Goal: Transaction & Acquisition: Purchase product/service

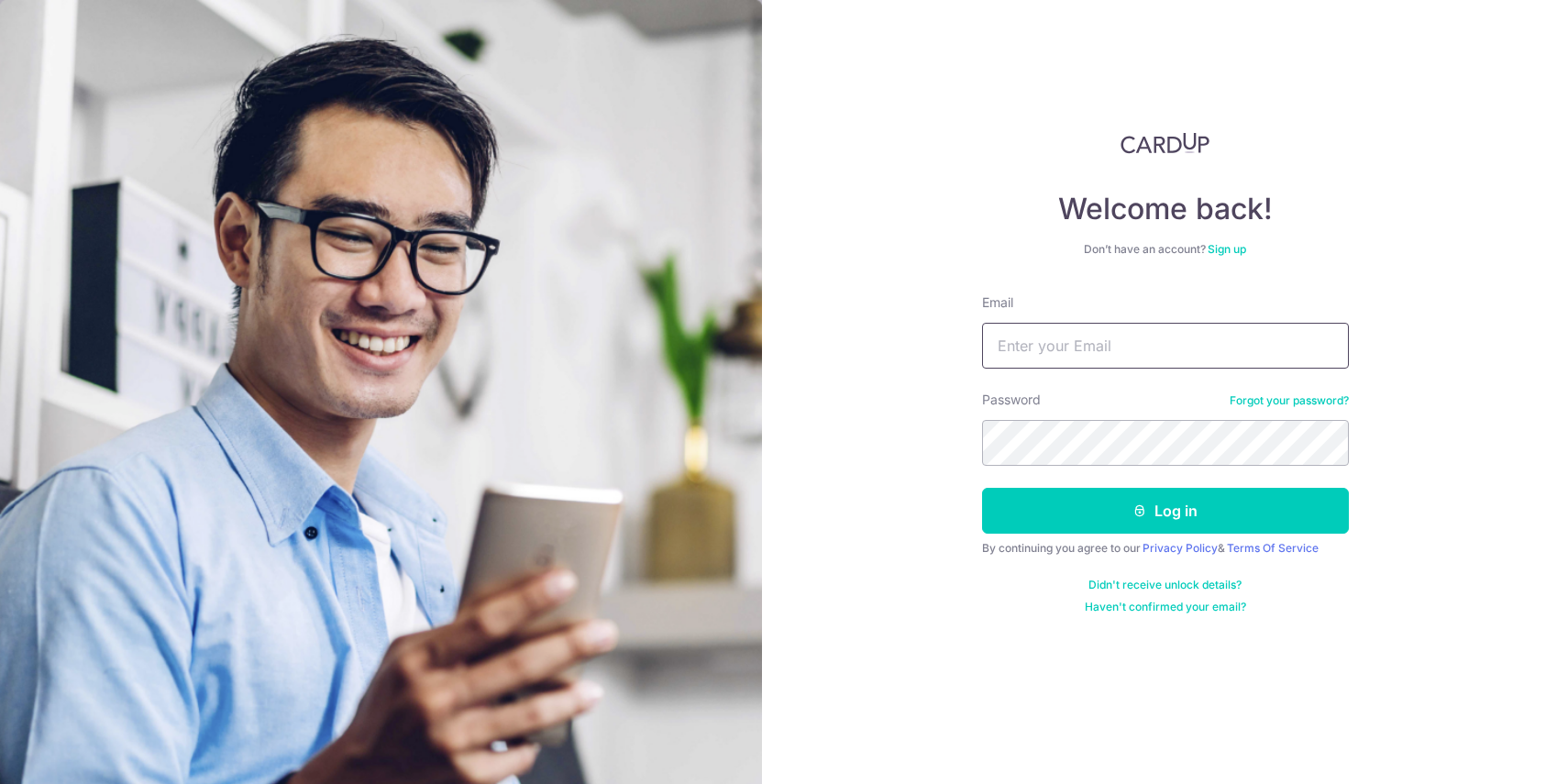
click at [1113, 350] on input "Email" at bounding box center [1165, 345] width 367 height 46
type input "[EMAIL_ADDRESS][DOMAIN_NAME]"
click at [982, 488] on button "Log in" at bounding box center [1165, 511] width 367 height 46
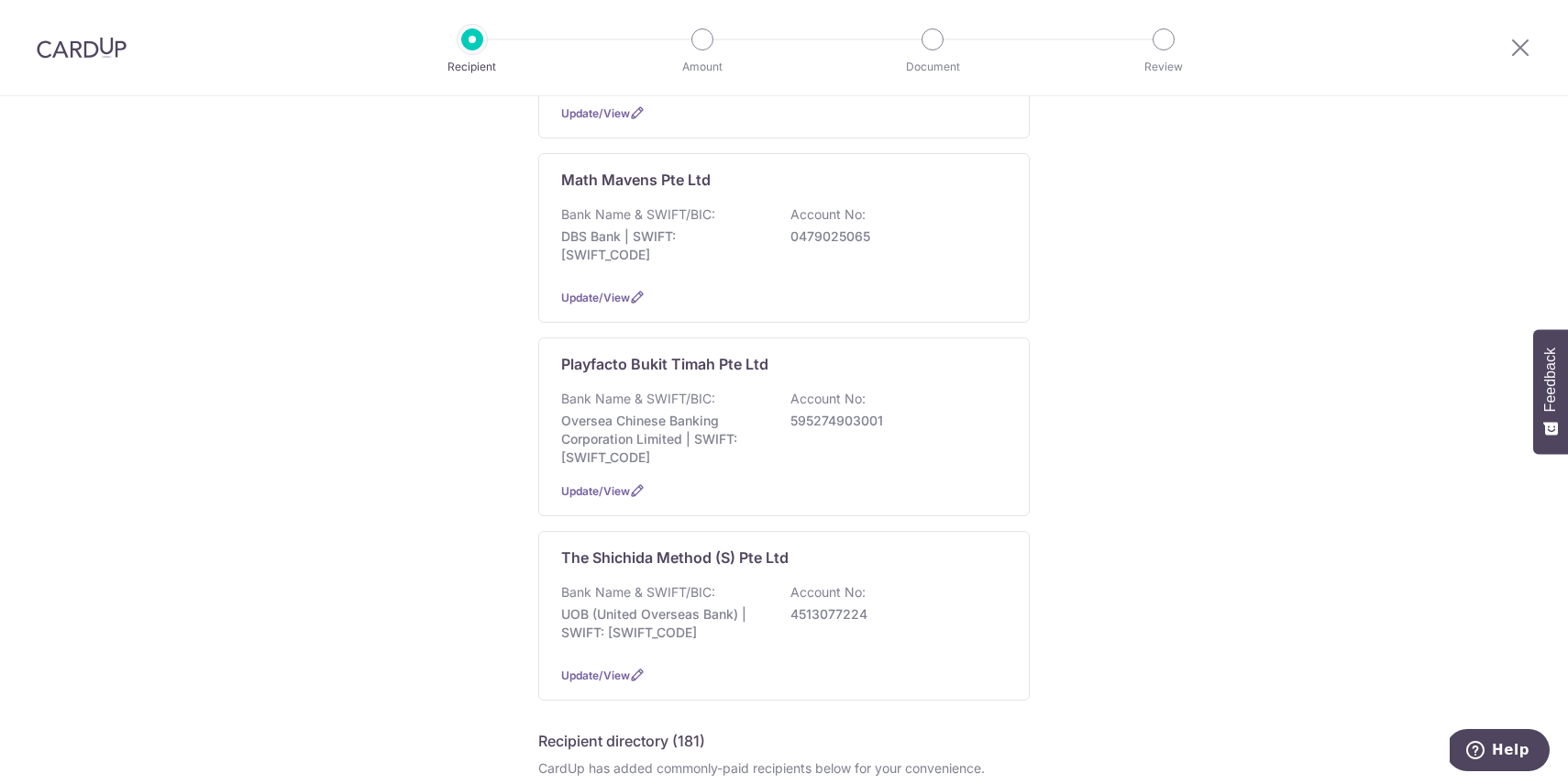
scroll to position [886, 0]
click at [673, 387] on div "Playfacto Bukit Timah Pte Ltd Bank Name & SWIFT/BIC: Oversea Chinese Banking Co…" at bounding box center [784, 426] width 492 height 178
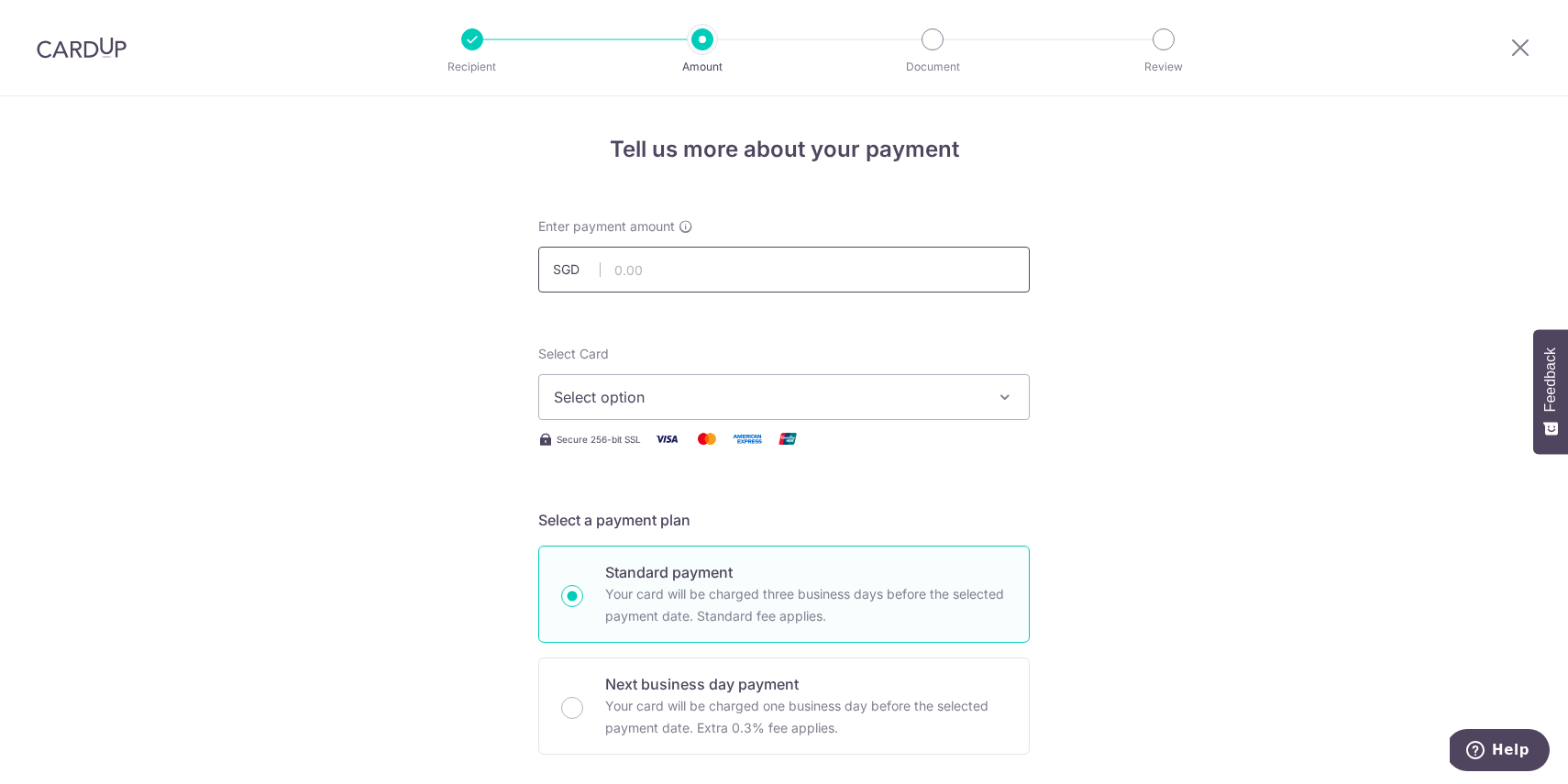
click at [671, 274] on input "text" at bounding box center [784, 270] width 492 height 46
type input "828.40"
click at [683, 401] on span "Select option" at bounding box center [767, 397] width 427 height 22
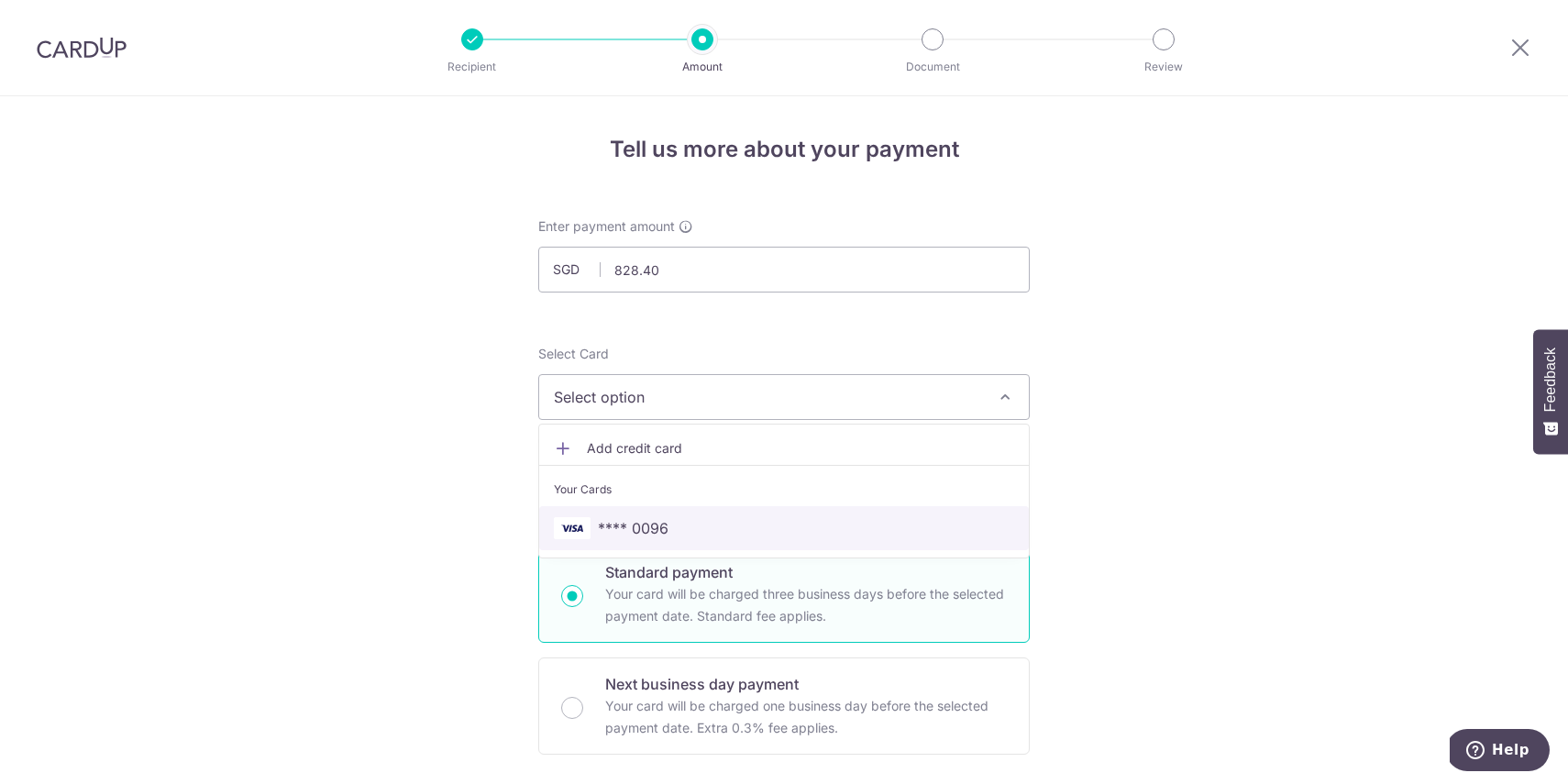
click at [653, 520] on span "**** 0096" at bounding box center [633, 528] width 70 height 22
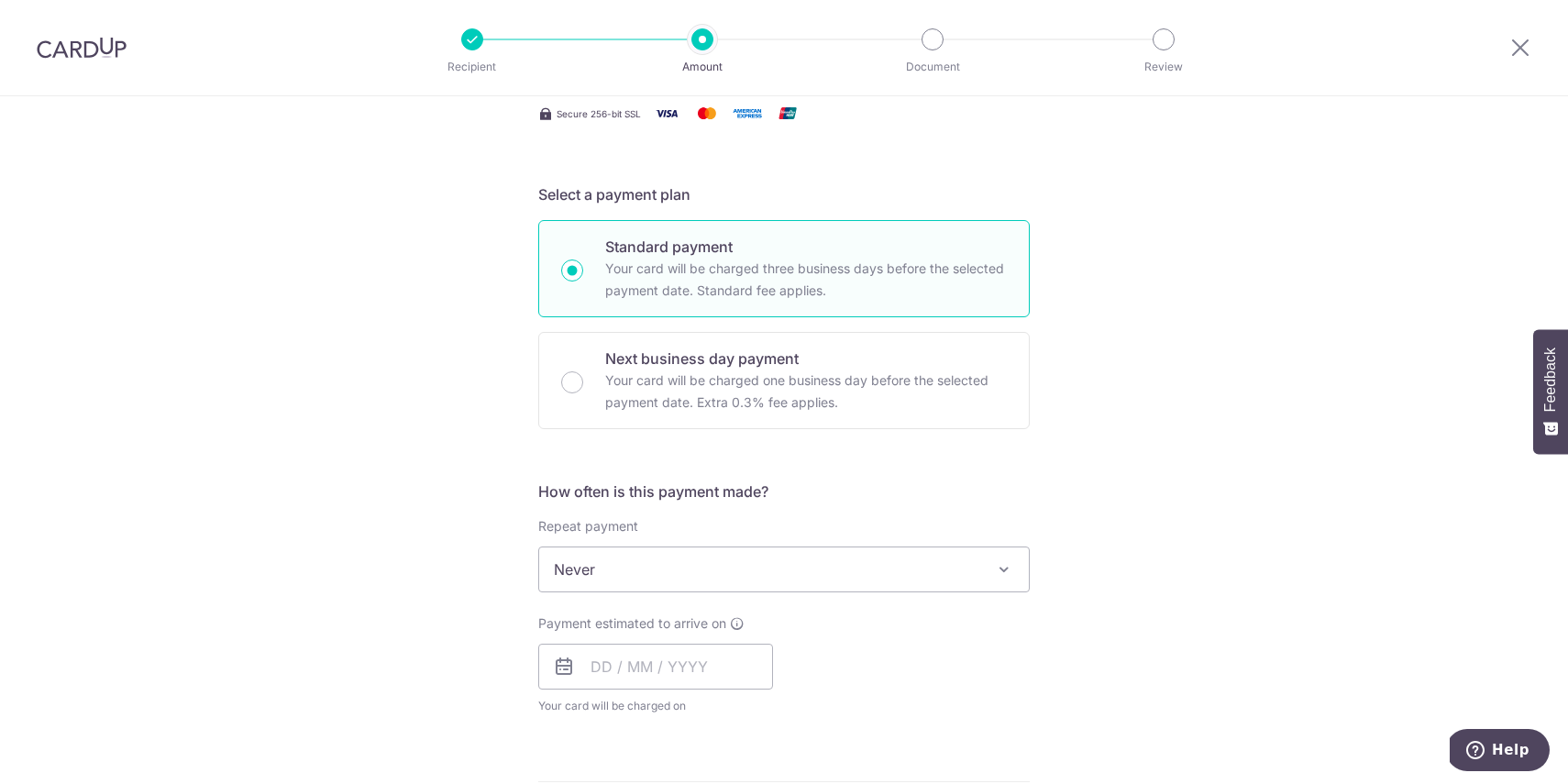
scroll to position [329, 0]
click at [646, 667] on input "text" at bounding box center [655, 663] width 235 height 46
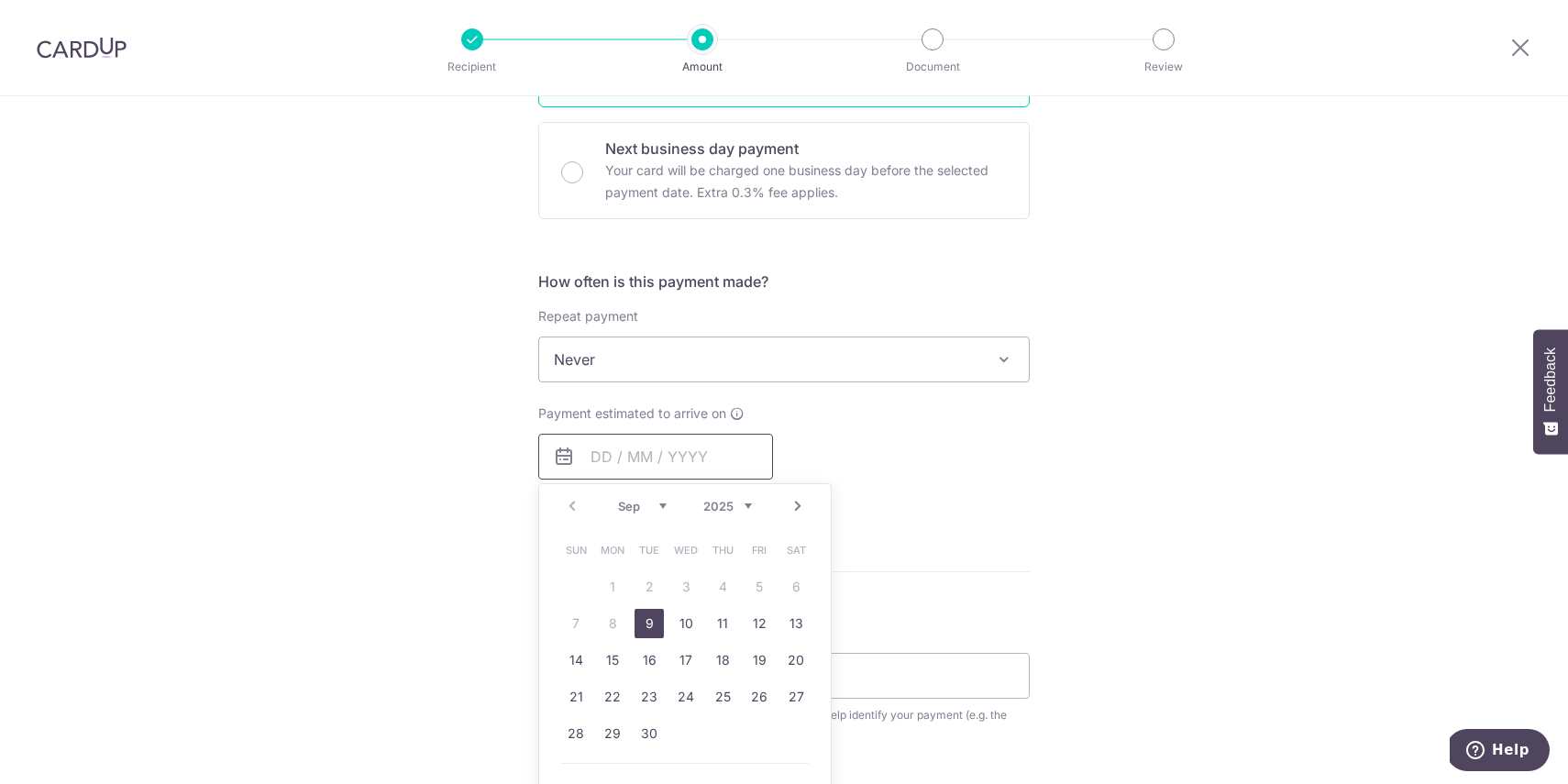
scroll to position [537, 0]
click at [648, 622] on link "9" at bounding box center [649, 621] width 29 height 29
type input "09/09/2025"
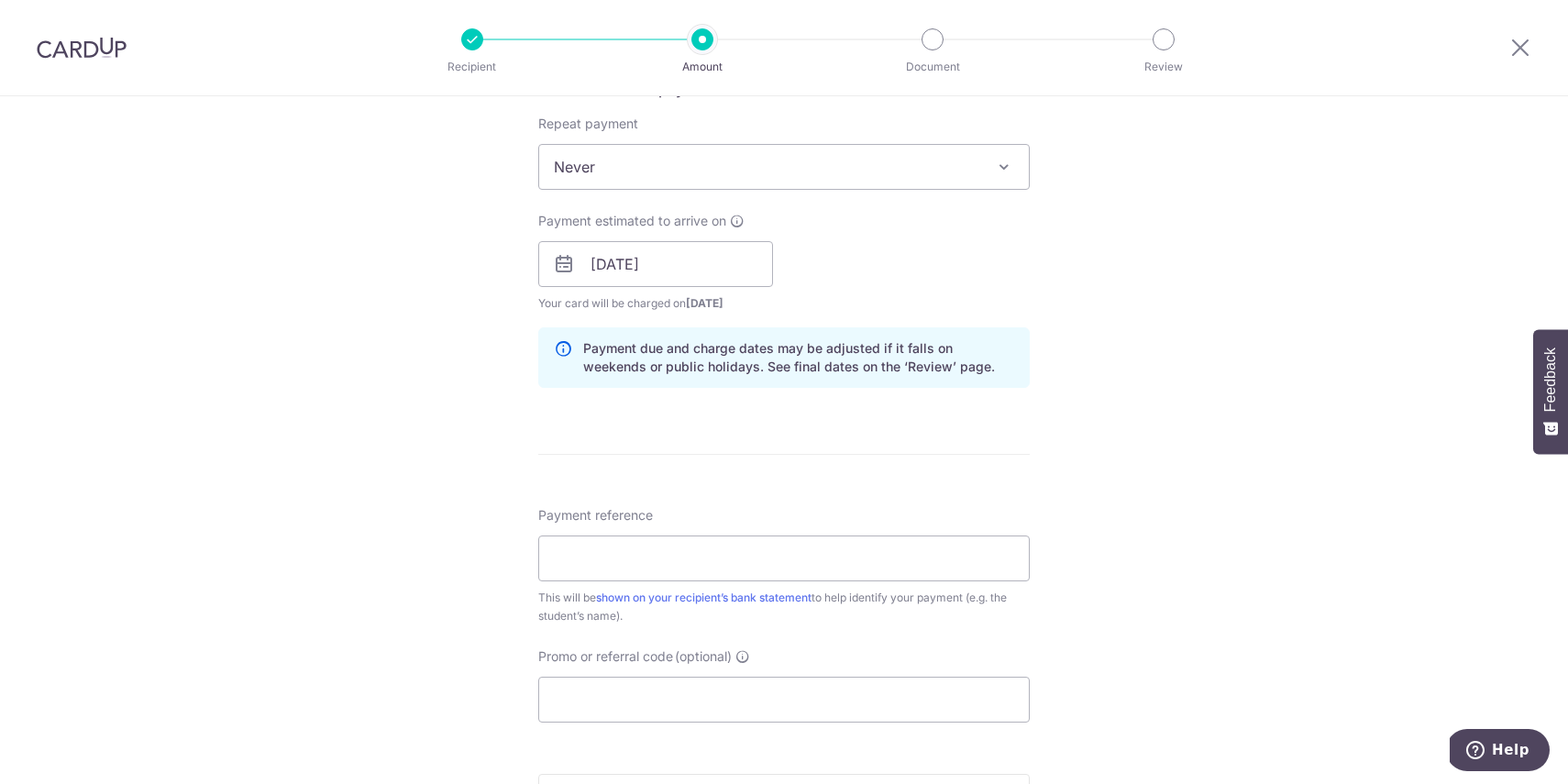
scroll to position [739, 0]
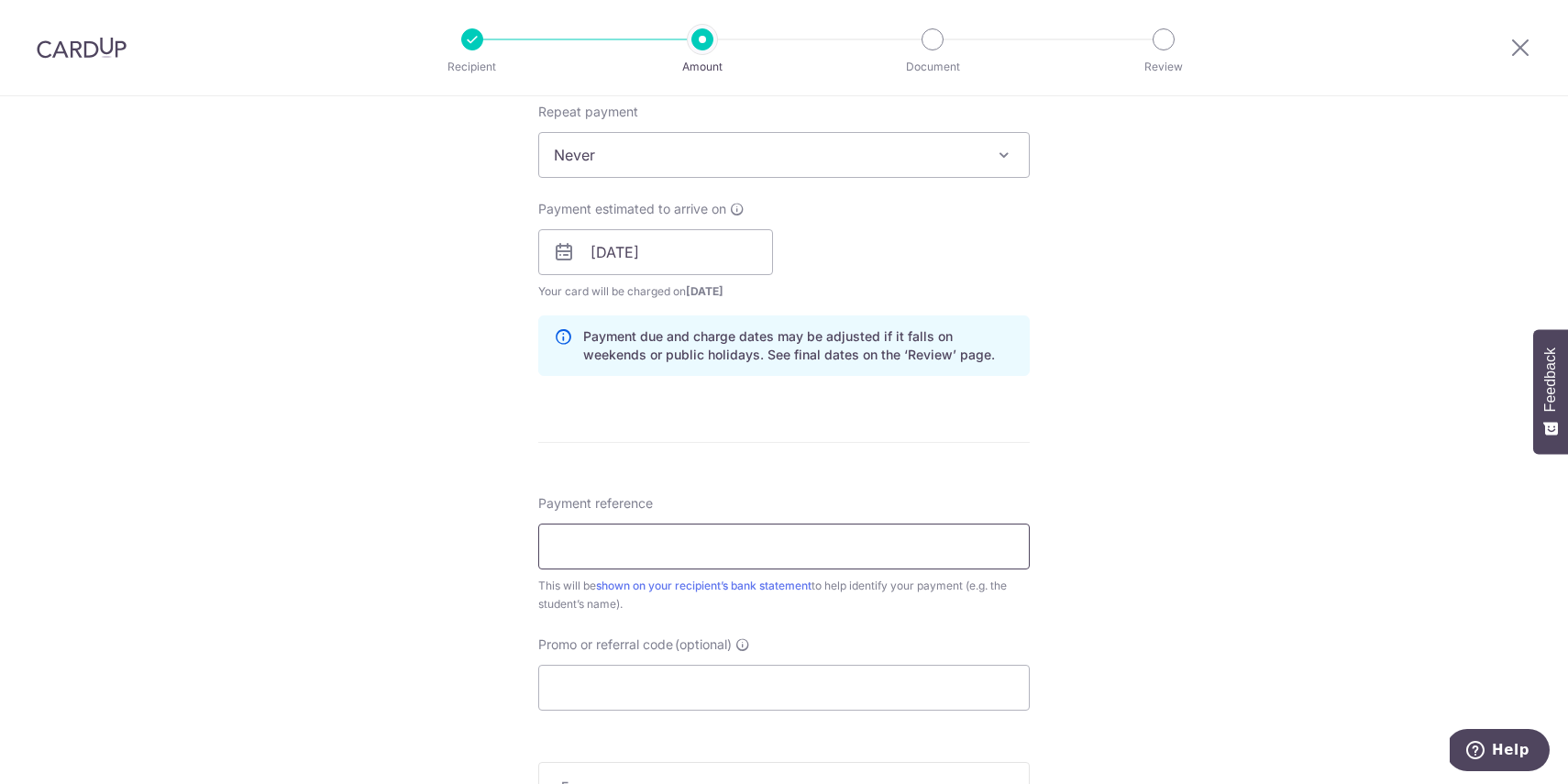
click at [641, 540] on input "Payment reference" at bounding box center [784, 546] width 492 height 46
paste input "BTINV-202502704"
click at [602, 548] on input "BTINV-202502704 Clare Sng Huini" at bounding box center [784, 546] width 492 height 46
click at [688, 546] on input "BTINV 202502704 Clare Sng Huini" at bounding box center [784, 546] width 492 height 46
type input "BTINV 202502704 Clare Sng Huini"
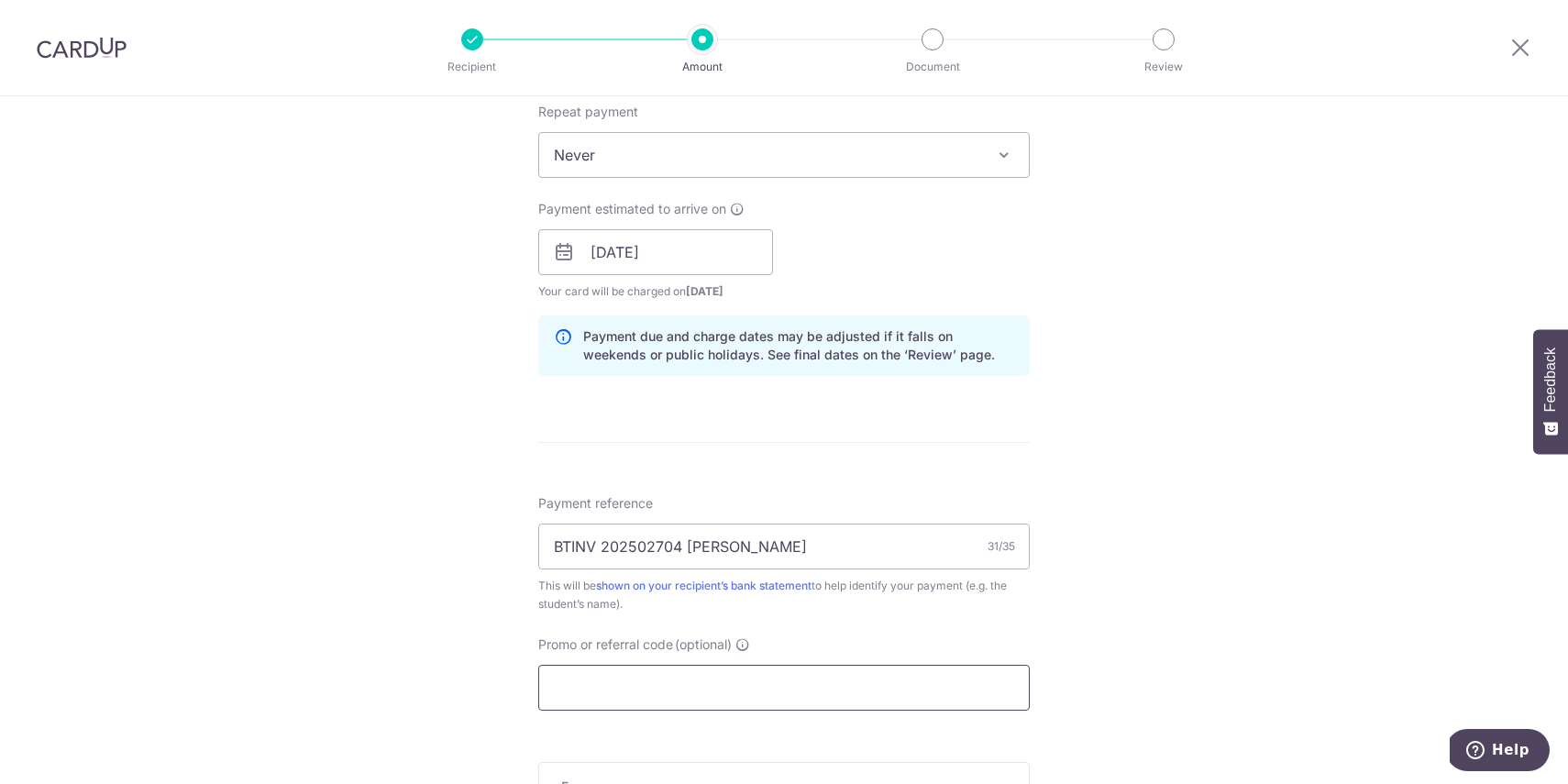
click at [721, 690] on input "Promo or referral code (optional)" at bounding box center [784, 687] width 492 height 46
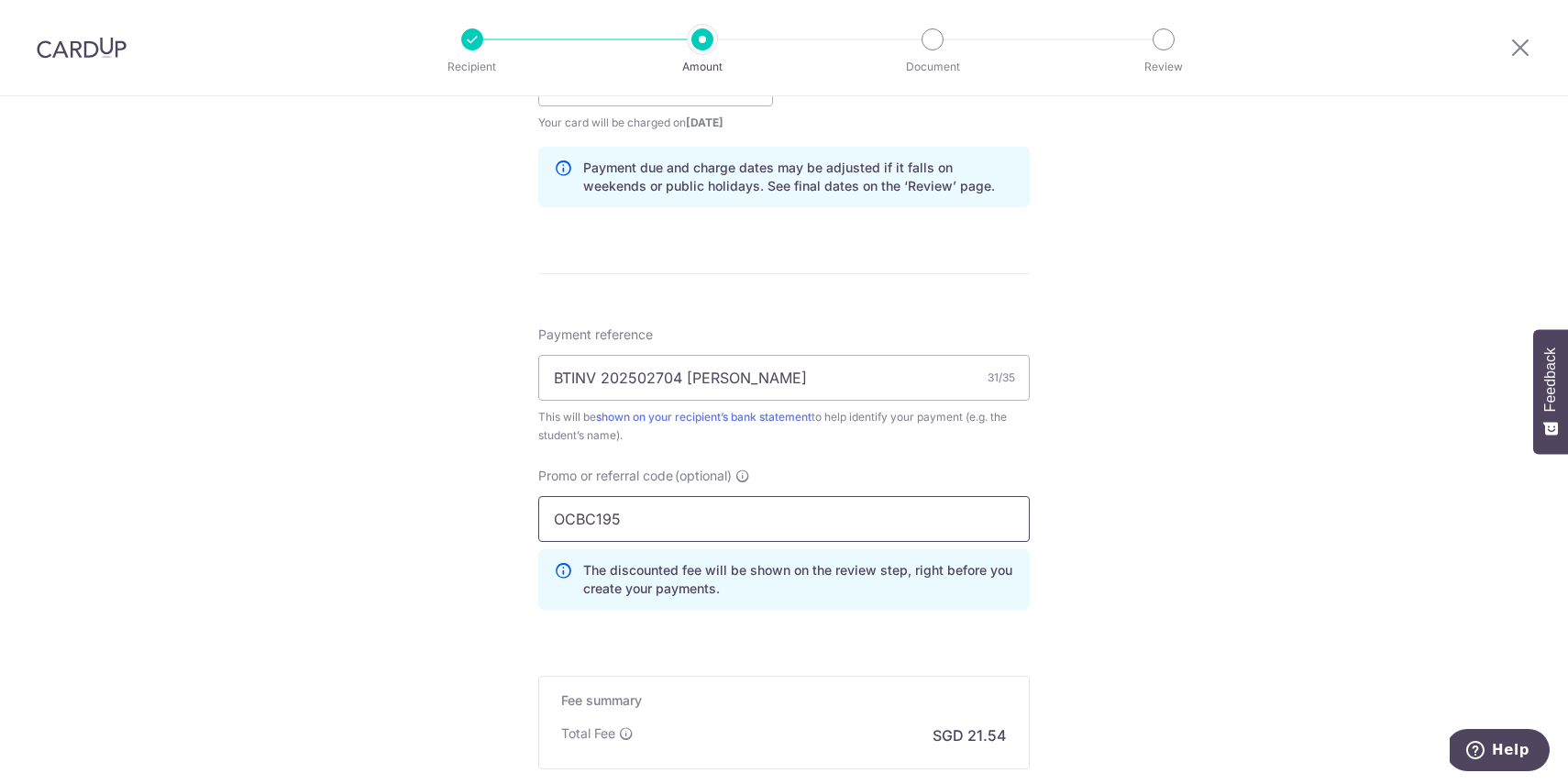
scroll to position [1129, 0]
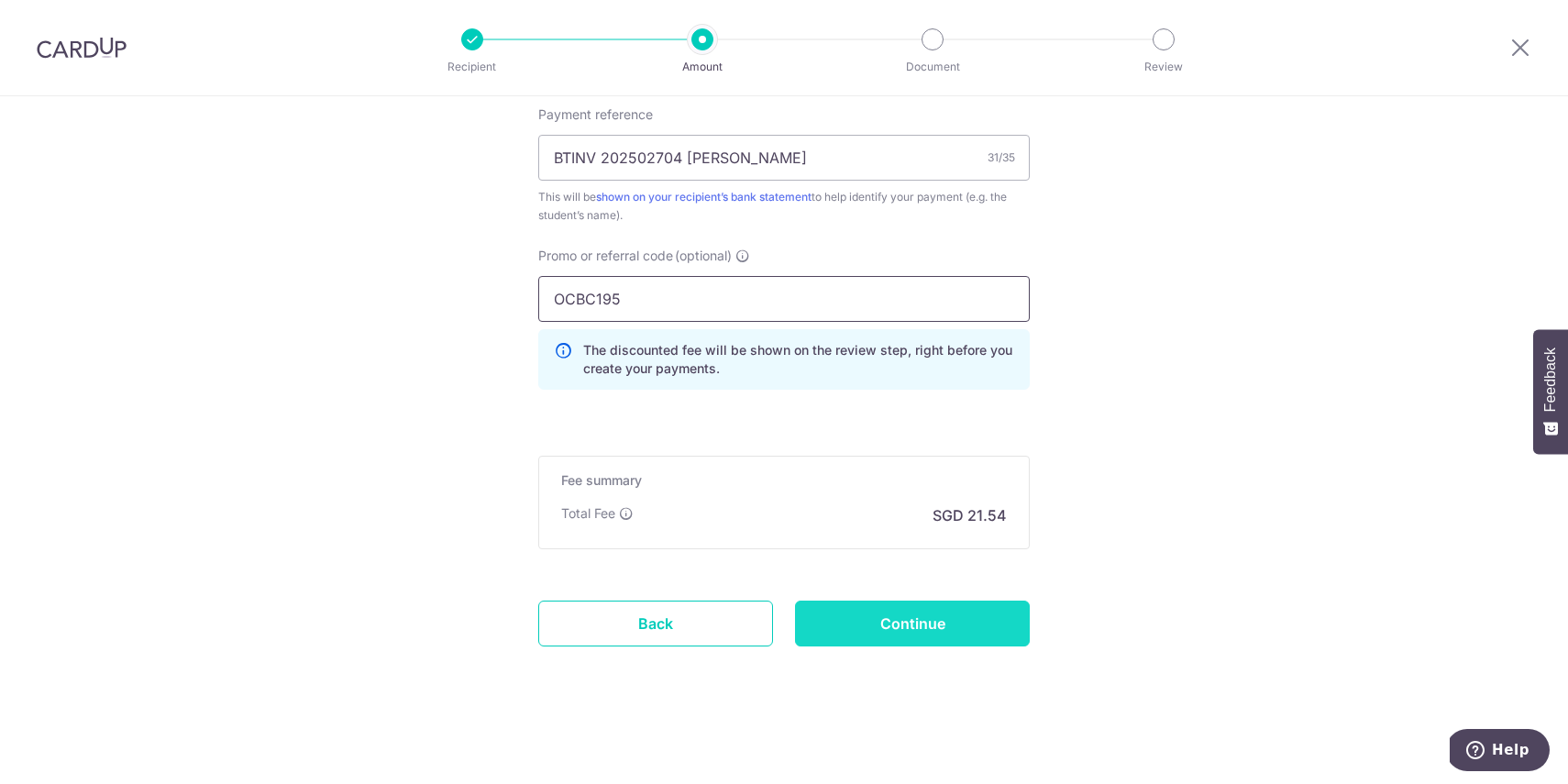
type input "OCBC195"
click at [895, 626] on input "Continue" at bounding box center [912, 624] width 235 height 46
type input "Create Schedule"
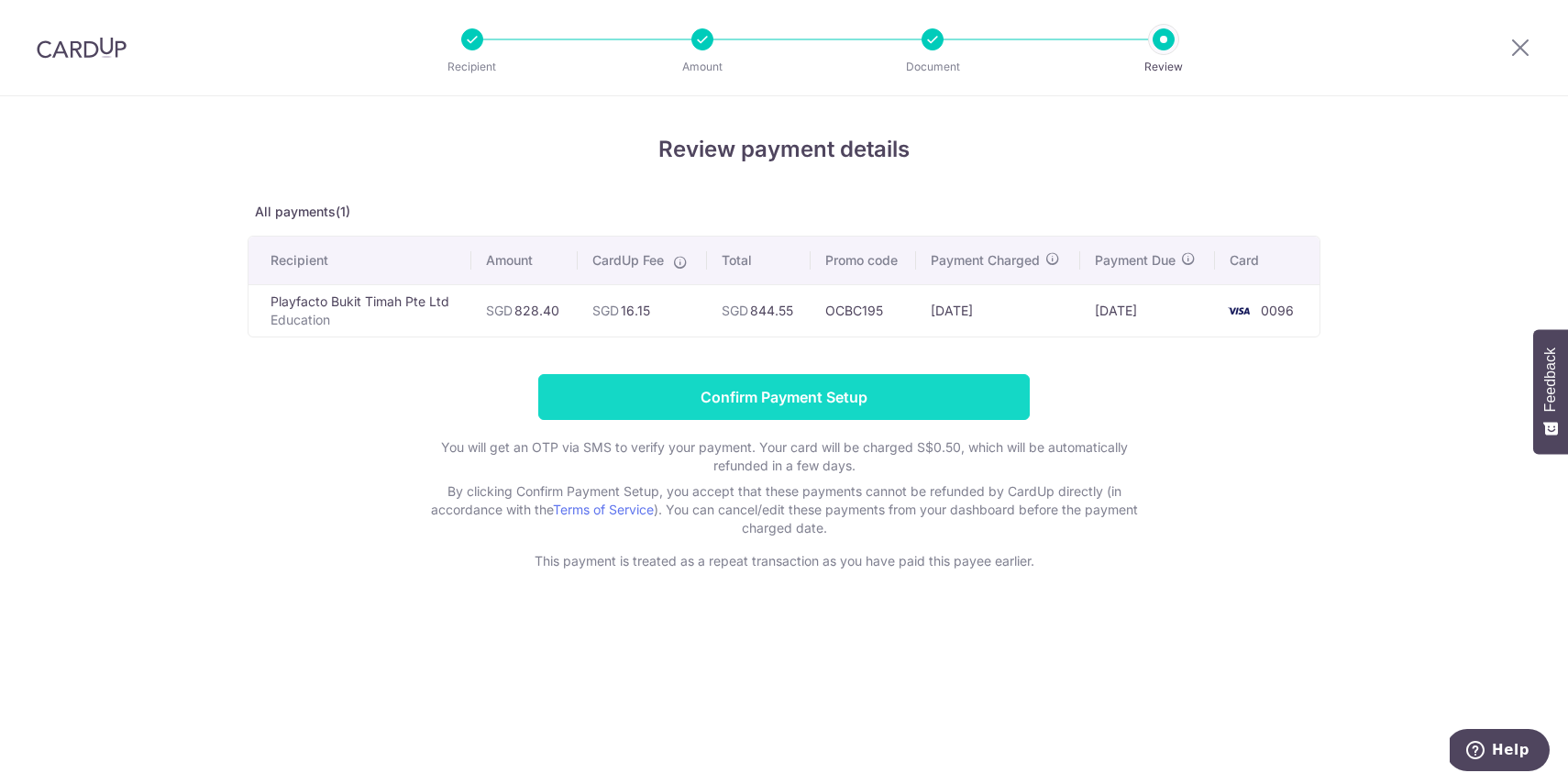
click at [734, 395] on input "Confirm Payment Setup" at bounding box center [784, 397] width 492 height 46
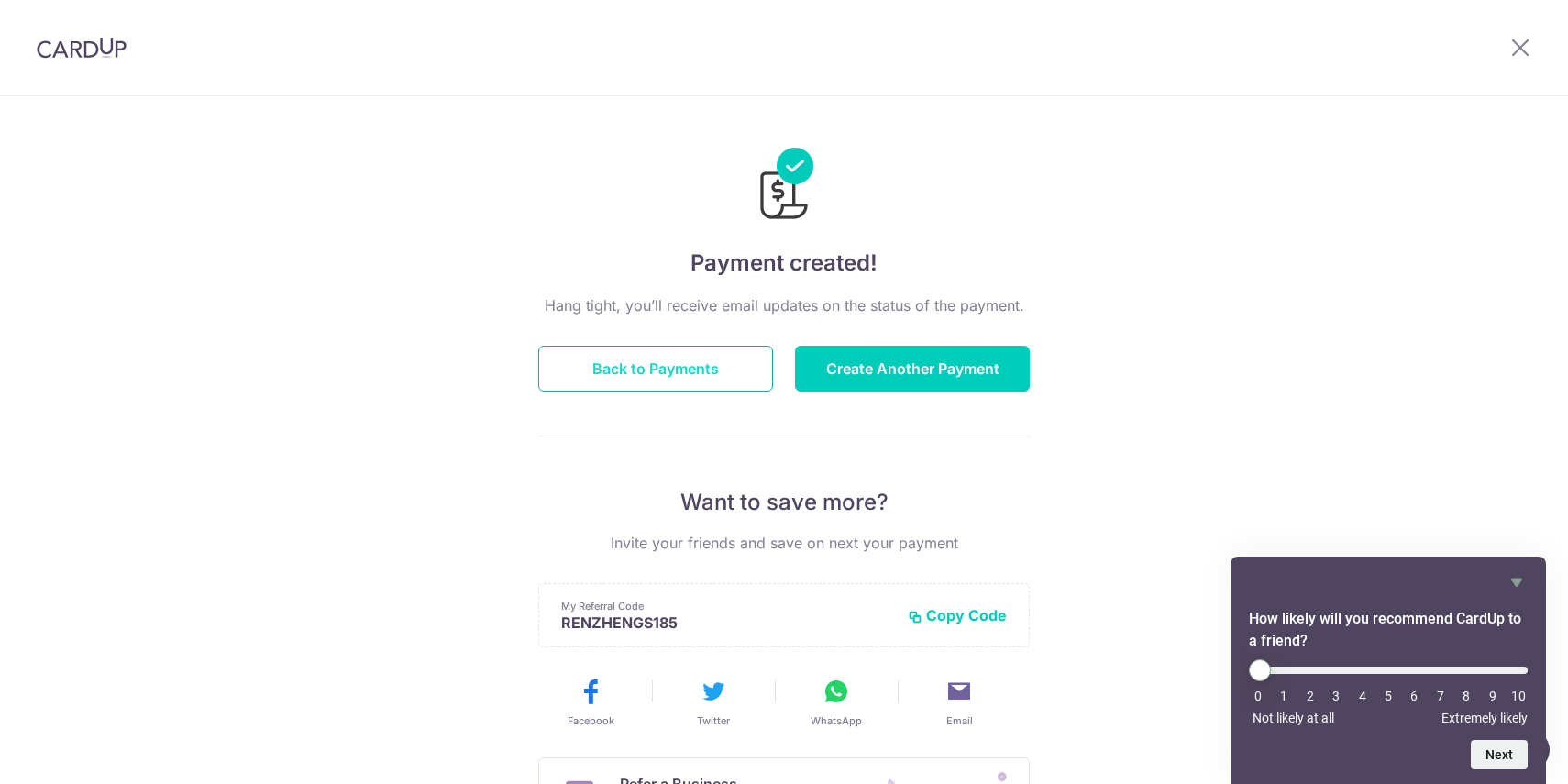
click at [710, 357] on button "Back to Payments" at bounding box center [655, 368] width 235 height 46
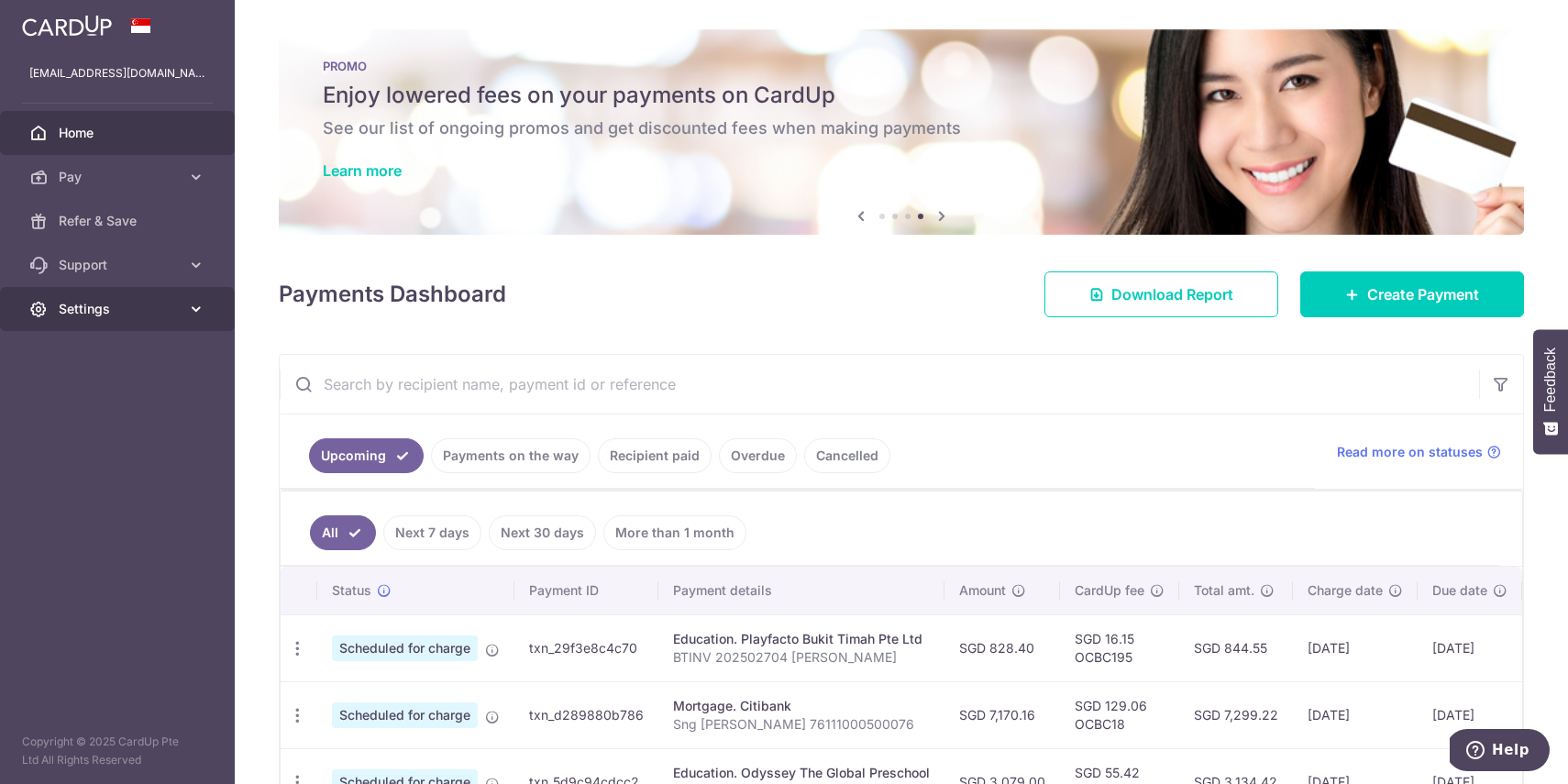
click at [46, 305] on icon at bounding box center [38, 308] width 18 height 18
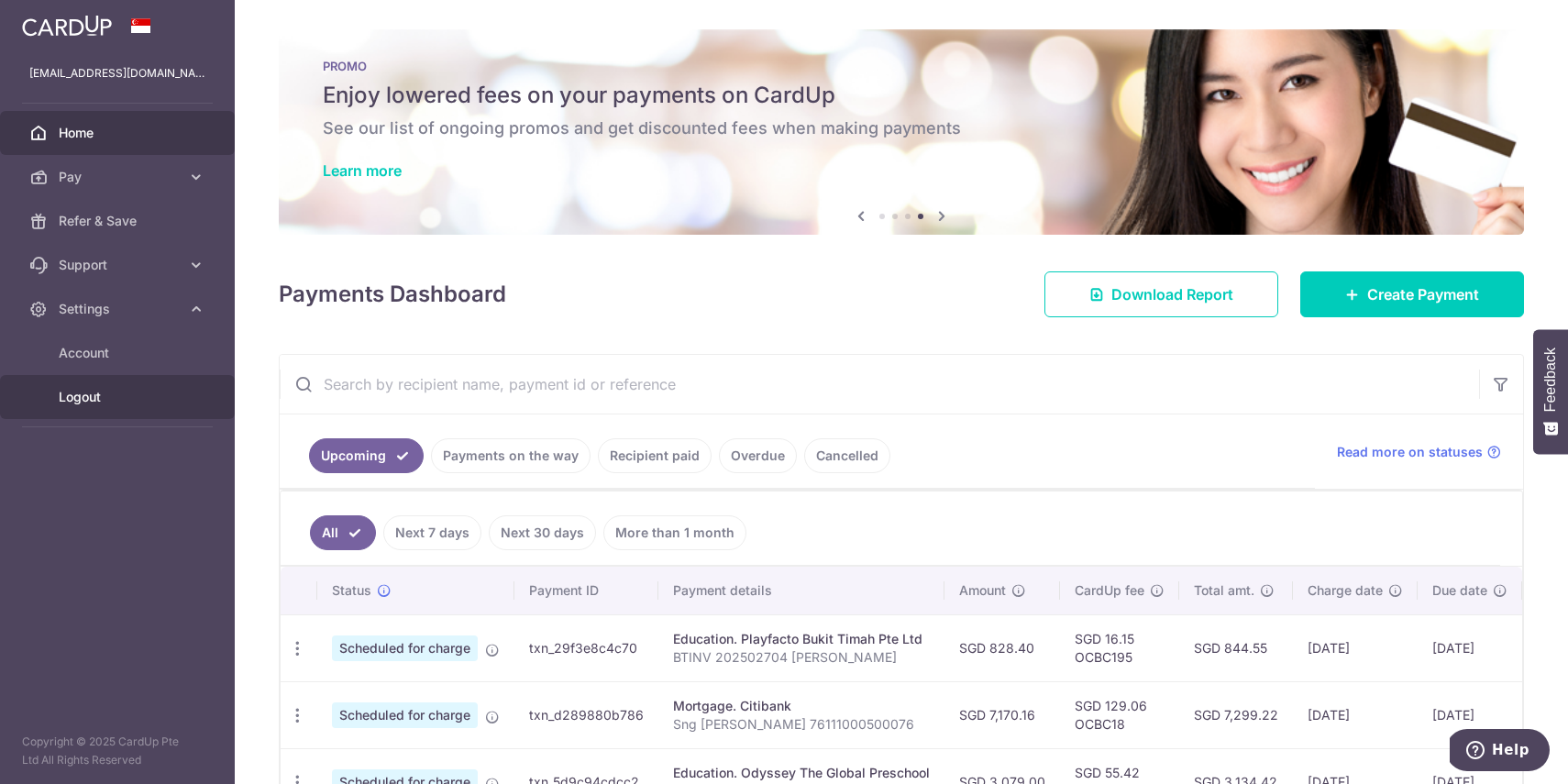
click at [106, 398] on span "Logout" at bounding box center [119, 396] width 121 height 18
